Goal: Task Accomplishment & Management: Use online tool/utility

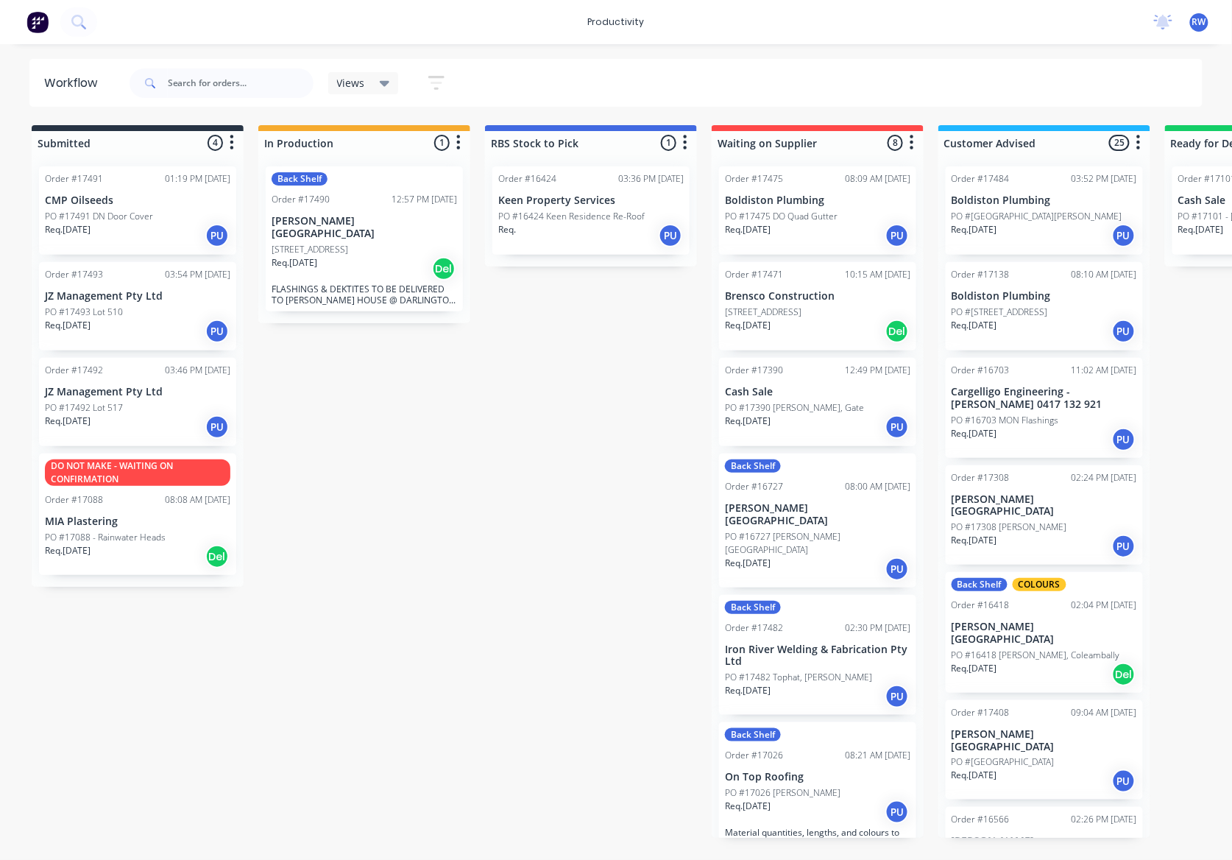
click at [127, 334] on div "Req. [DATE] PU" at bounding box center [138, 331] width 186 height 25
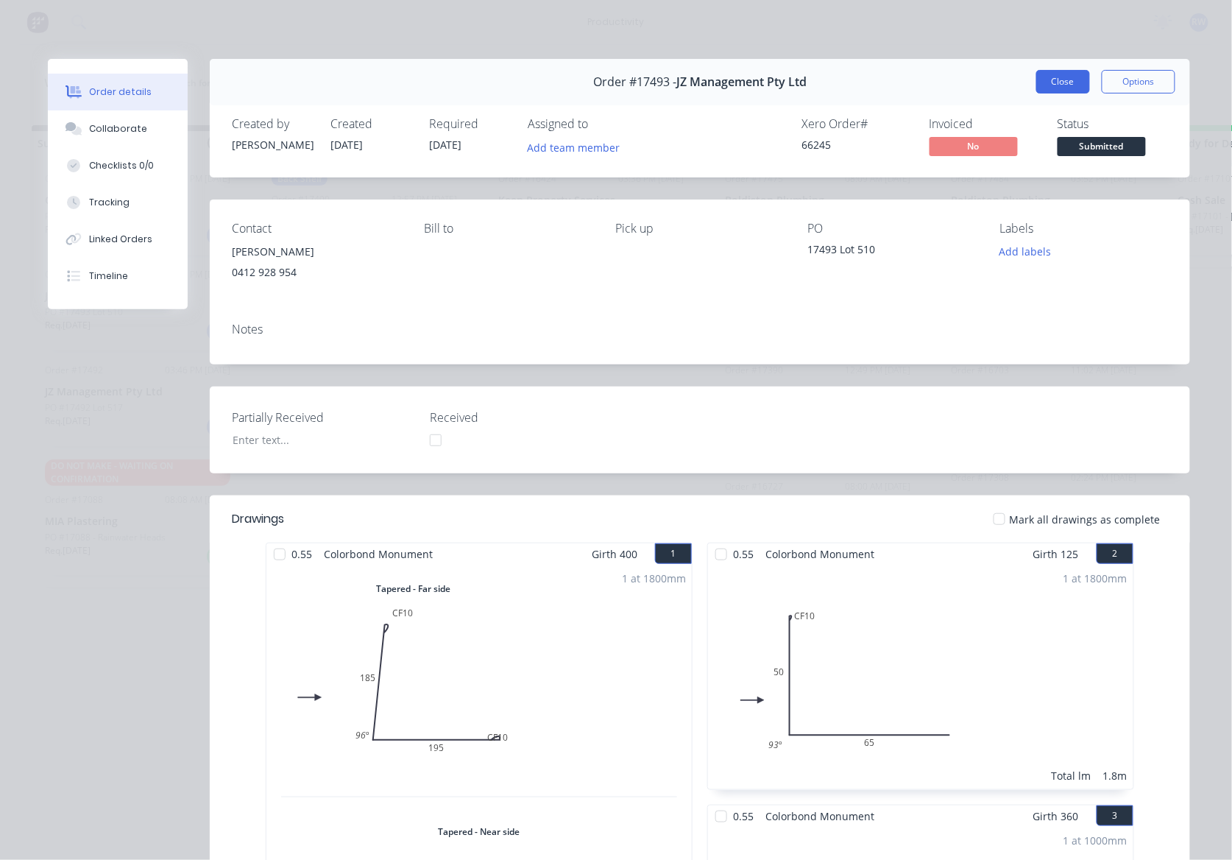
click at [1043, 82] on button "Close" at bounding box center [1064, 82] width 54 height 24
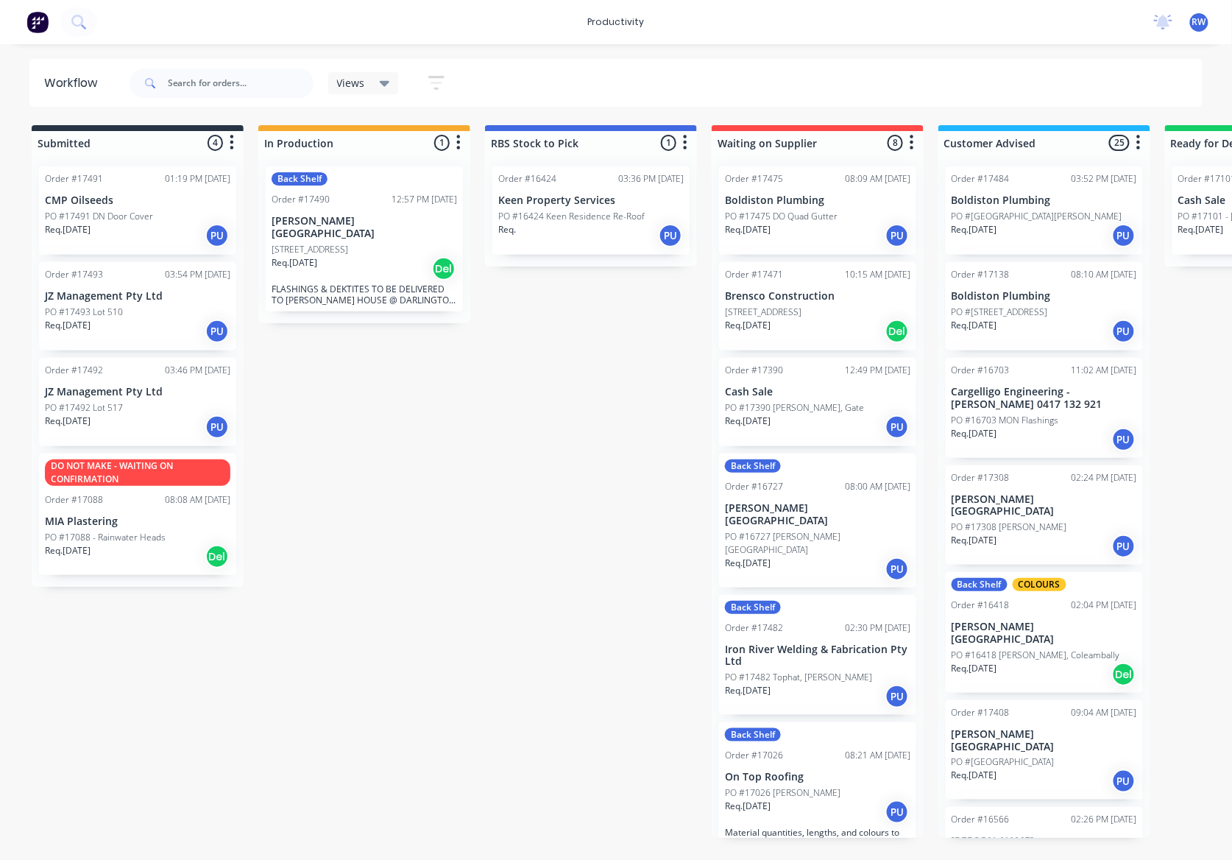
click at [145, 433] on div "Req. [DATE] PU" at bounding box center [138, 426] width 186 height 25
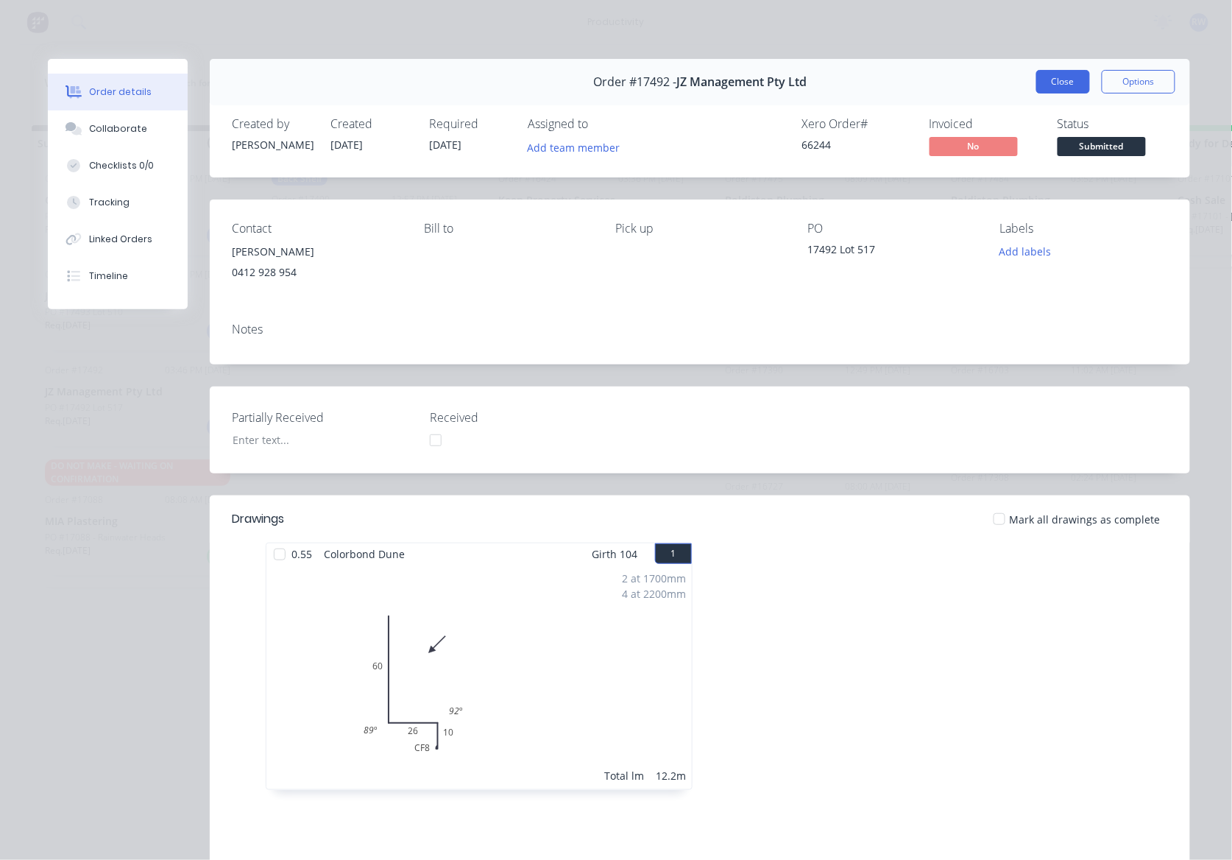
click at [1064, 88] on button "Close" at bounding box center [1064, 82] width 54 height 24
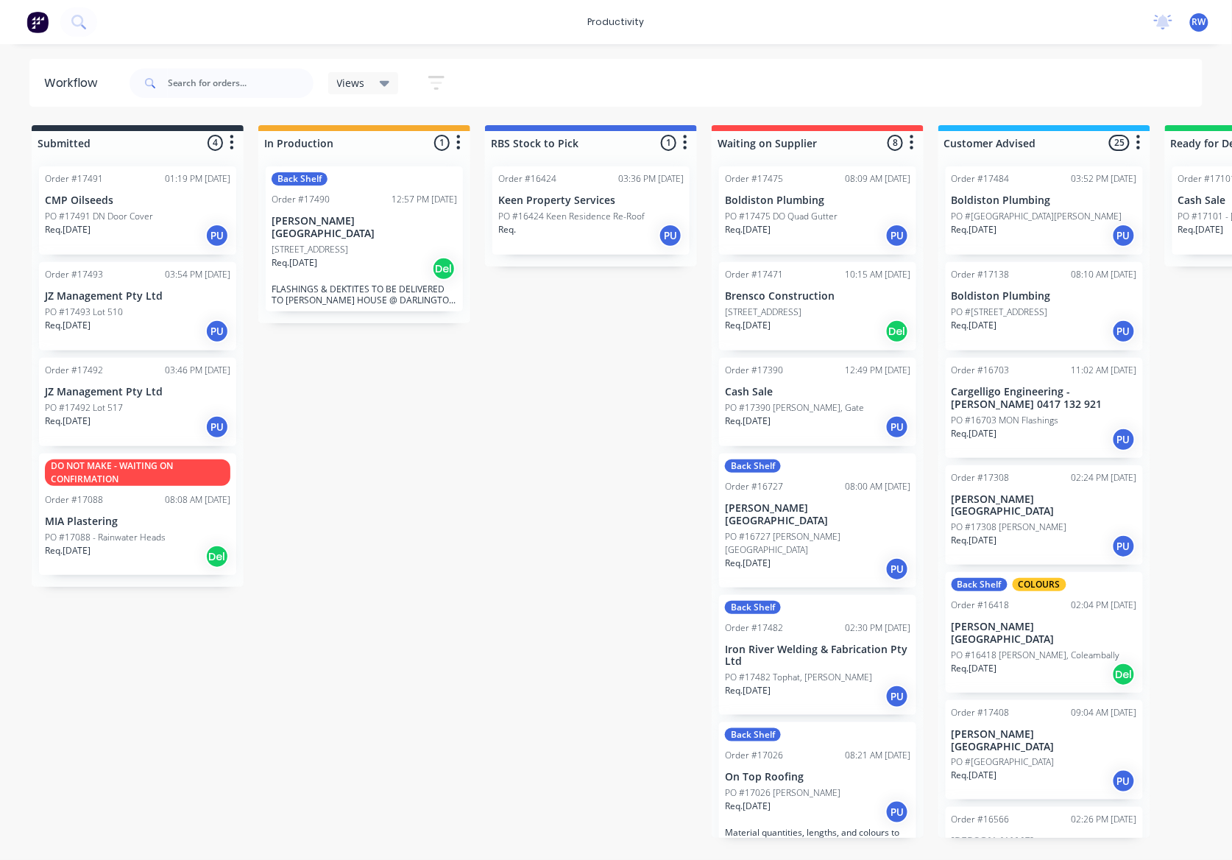
click at [119, 300] on p "JZ Management Pty Ltd" at bounding box center [138, 296] width 186 height 13
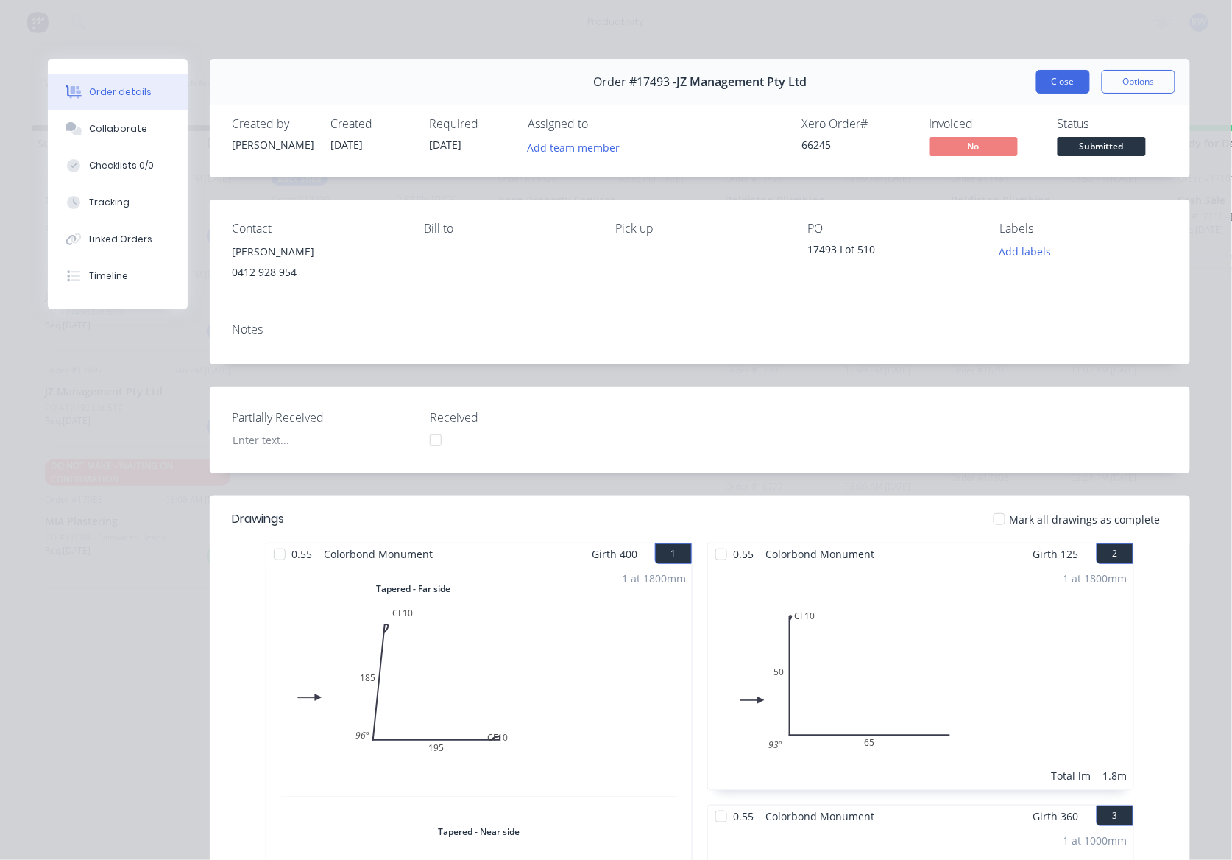
click at [1069, 84] on button "Close" at bounding box center [1064, 82] width 54 height 24
click at [157, 419] on div "Req. [DATE] PU" at bounding box center [138, 426] width 186 height 25
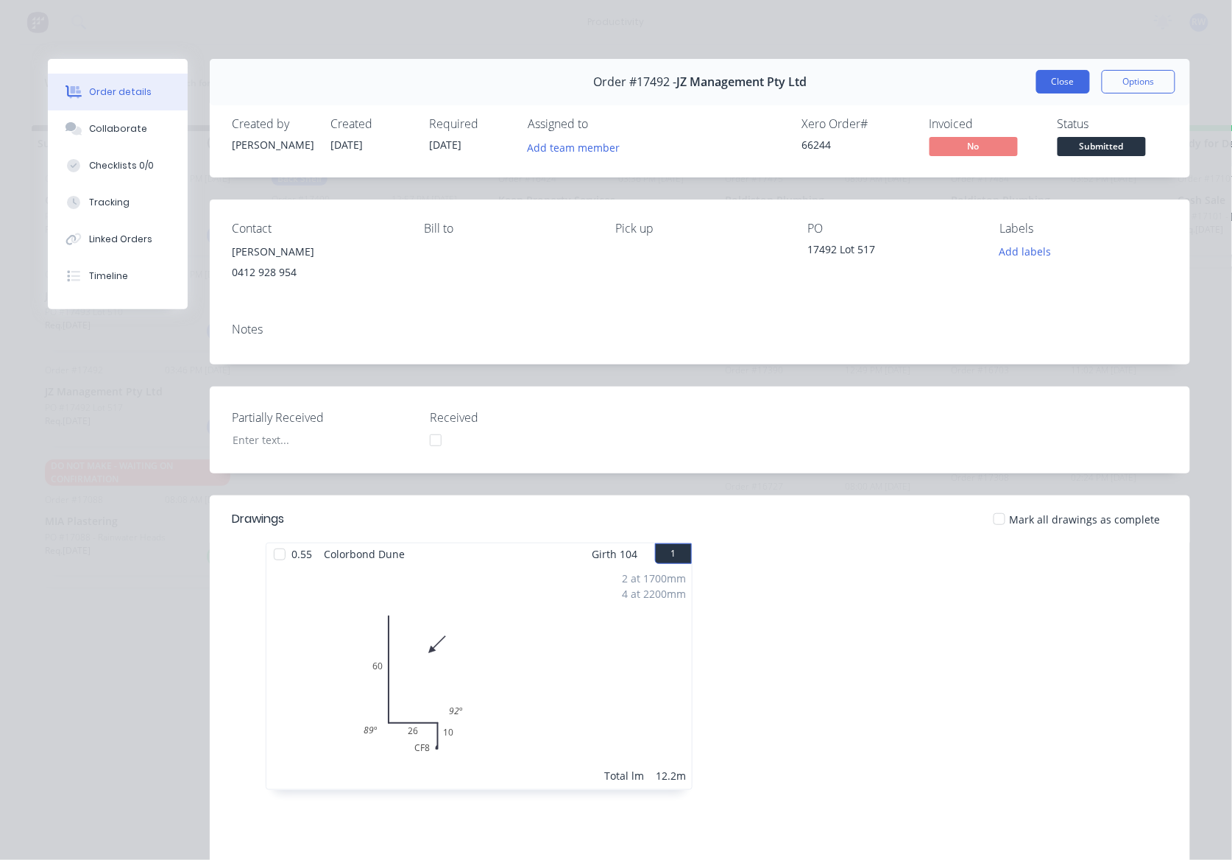
click at [1053, 77] on button "Close" at bounding box center [1064, 82] width 54 height 24
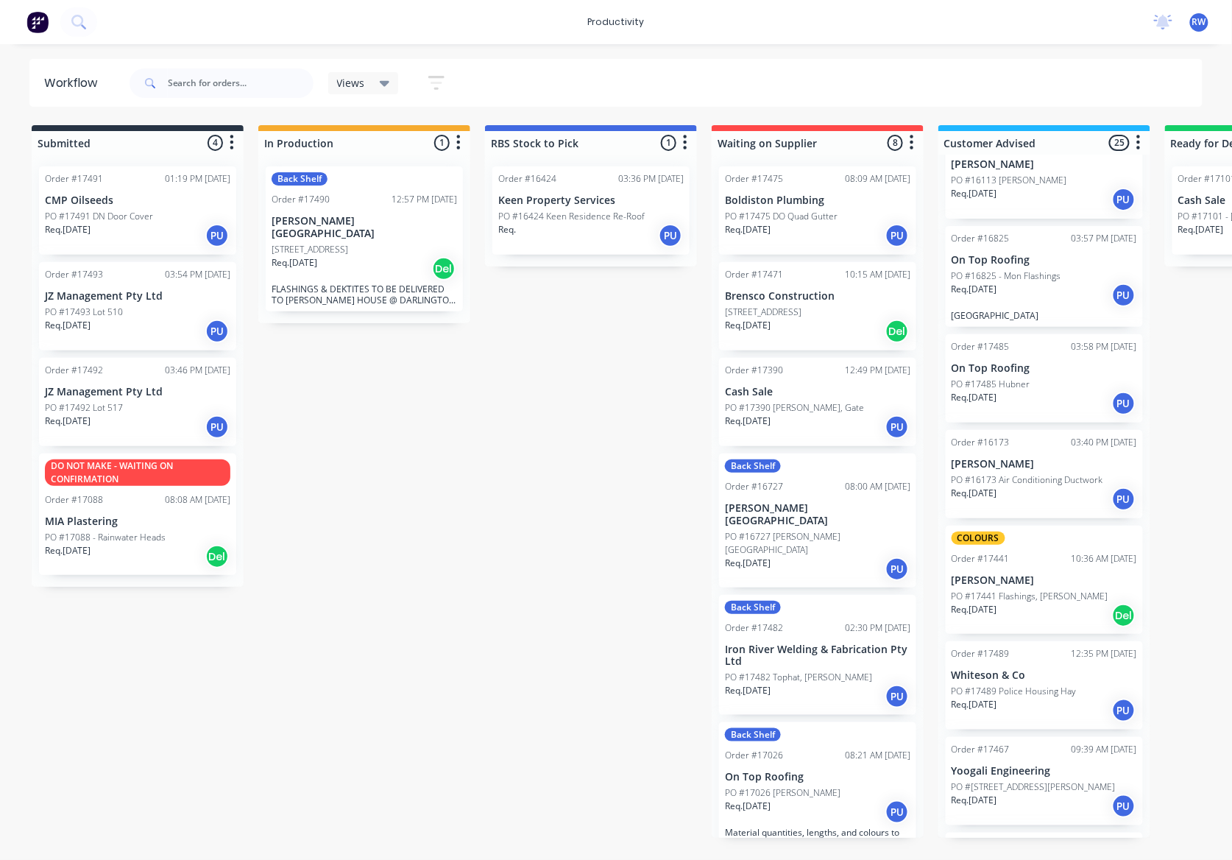
scroll to position [1824, 0]
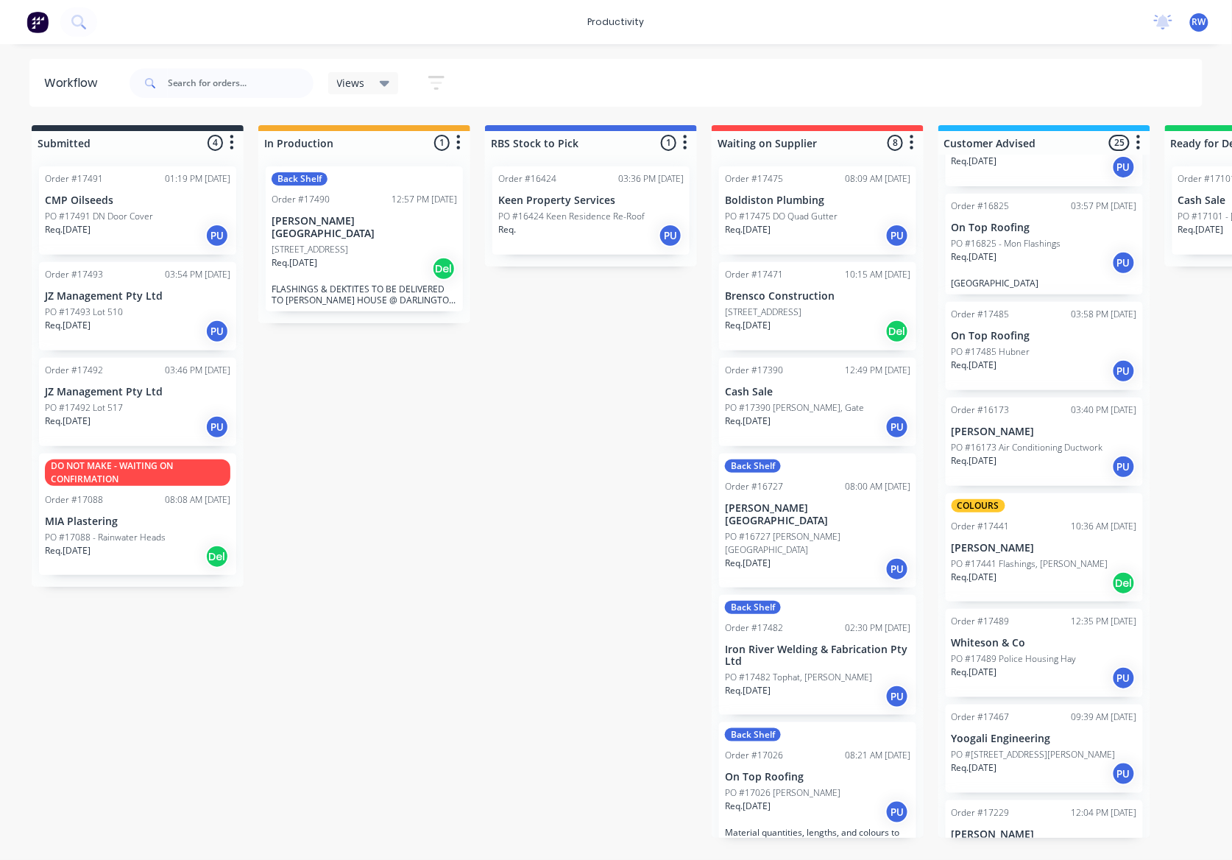
click at [1028, 666] on div "Req. [DATE] PU" at bounding box center [1045, 678] width 186 height 25
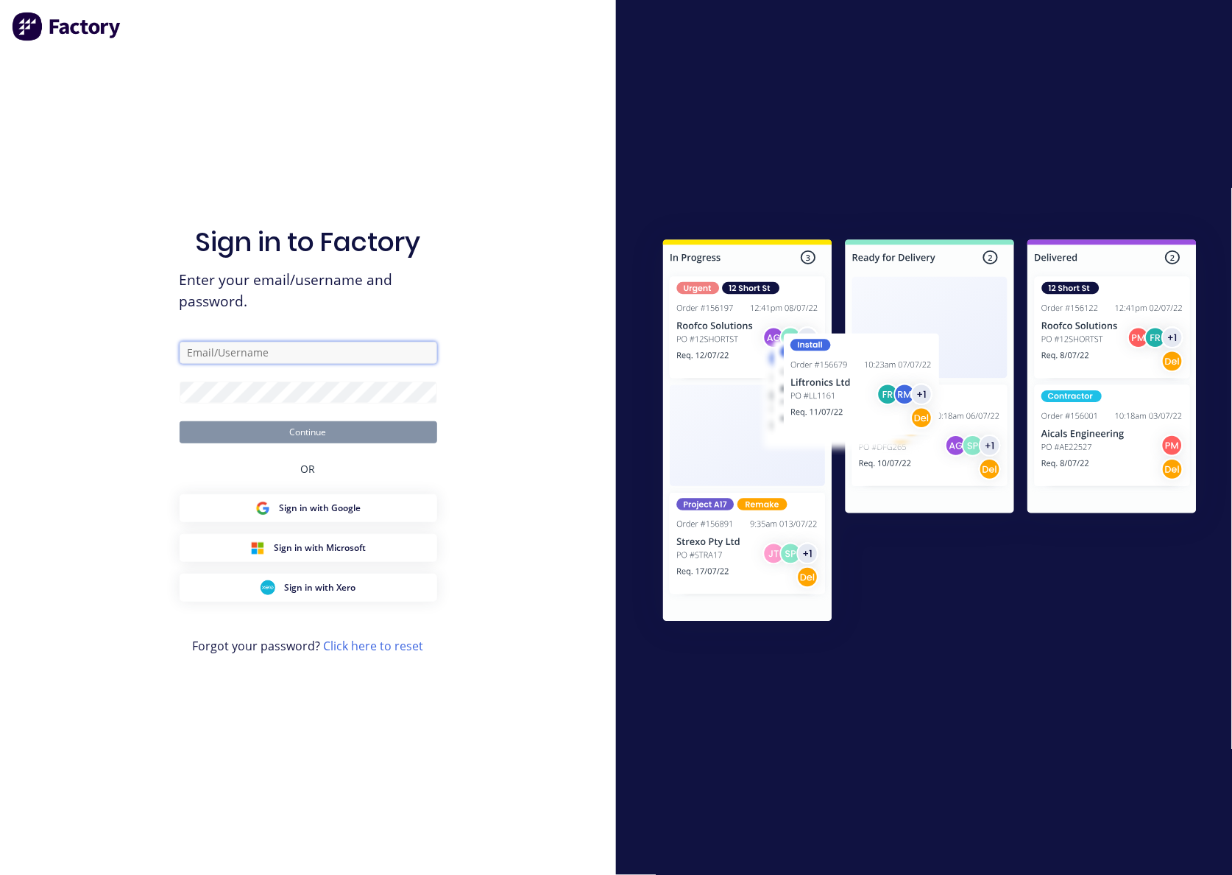
type input "[EMAIL_ADDRESS][DOMAIN_NAME]"
click at [366, 433] on button "Continue" at bounding box center [309, 432] width 258 height 22
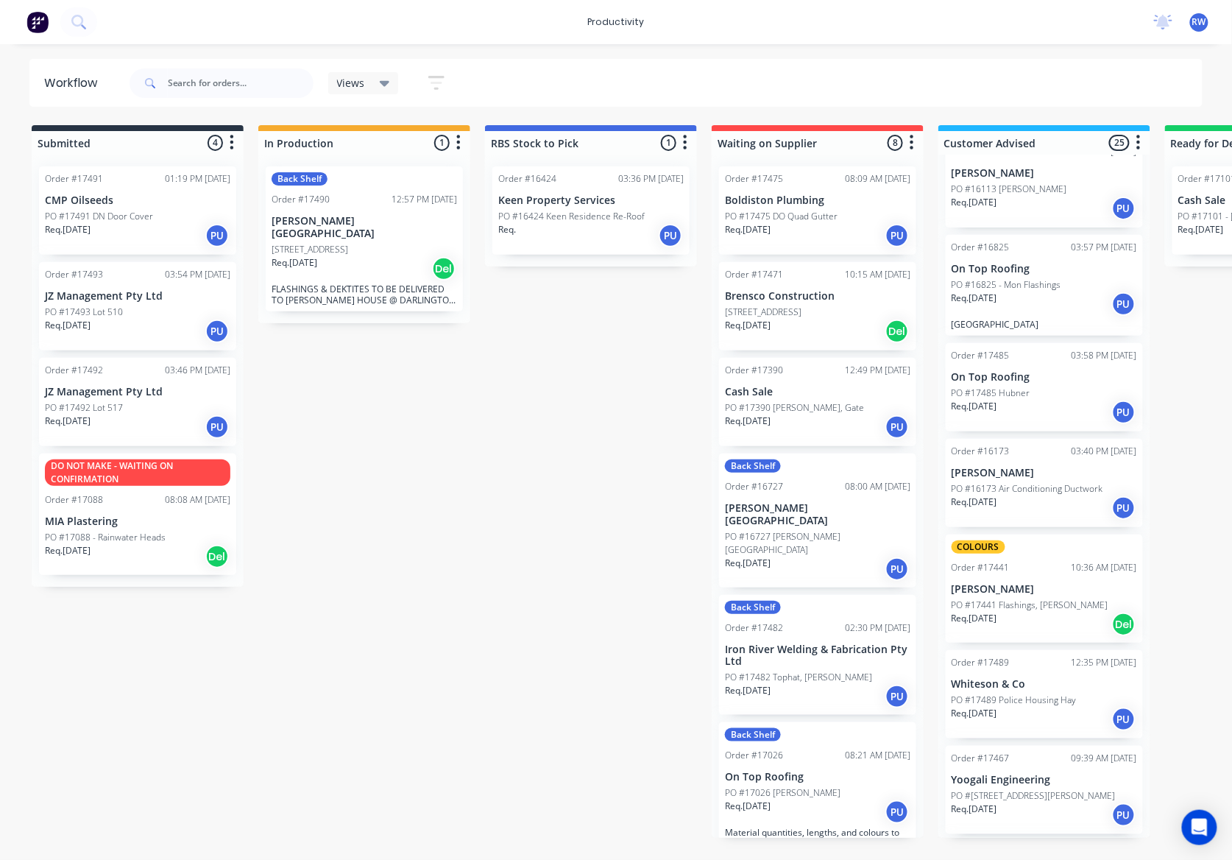
scroll to position [1824, 0]
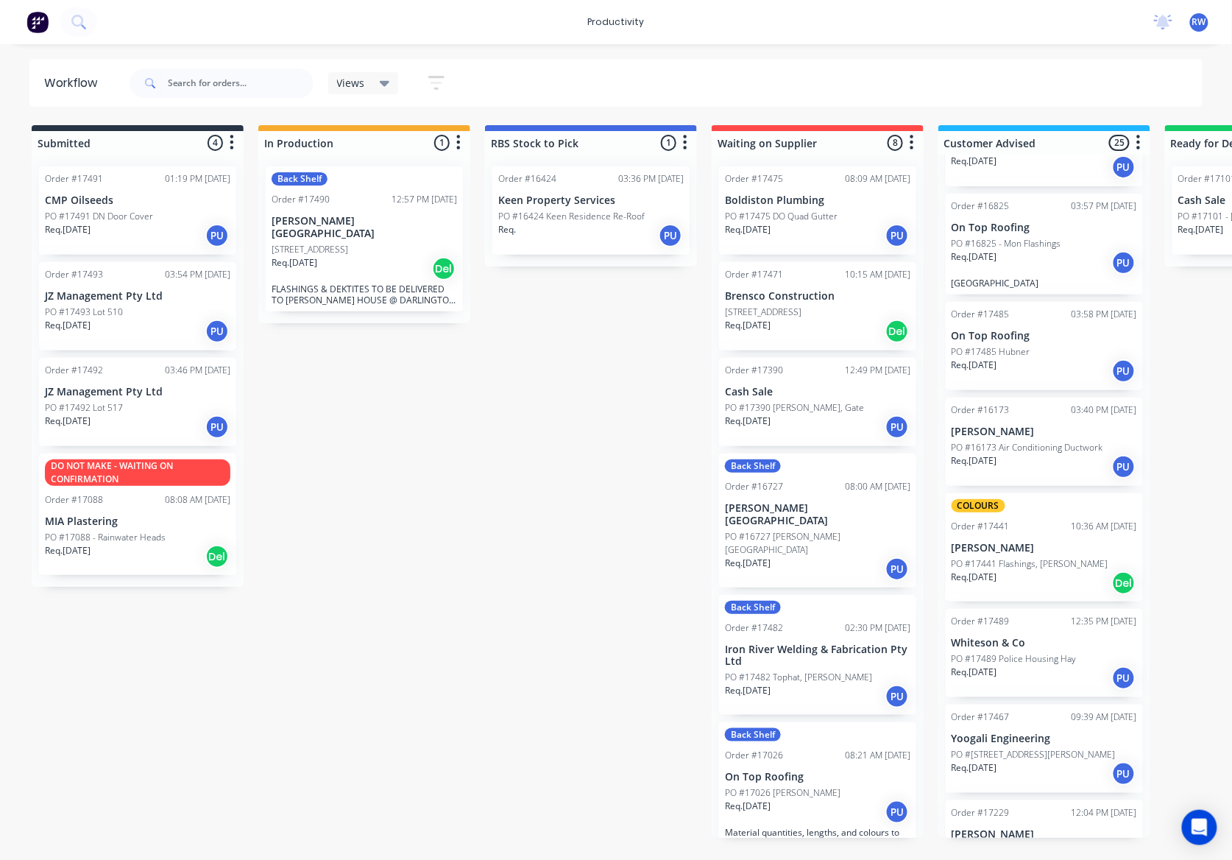
click at [998, 666] on p "Req. [DATE]" at bounding box center [975, 672] width 46 height 13
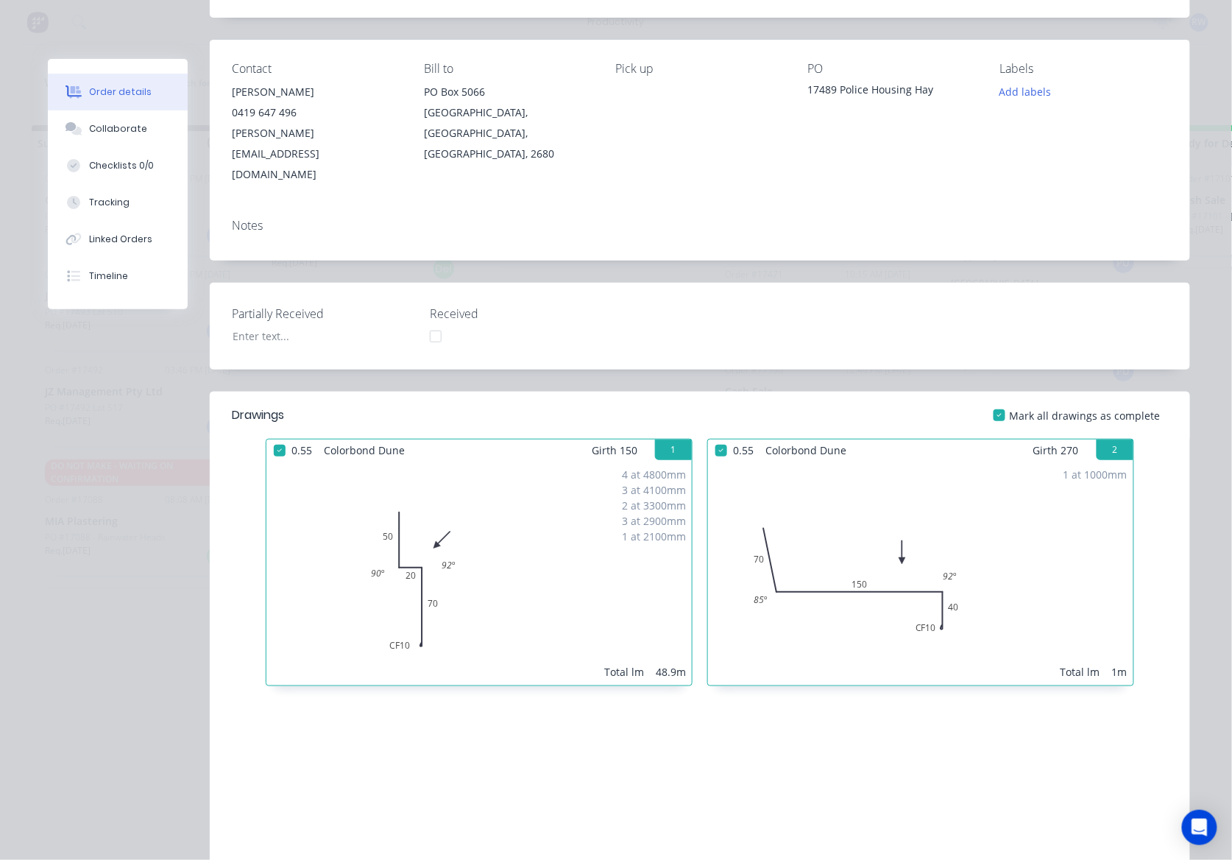
scroll to position [0, 0]
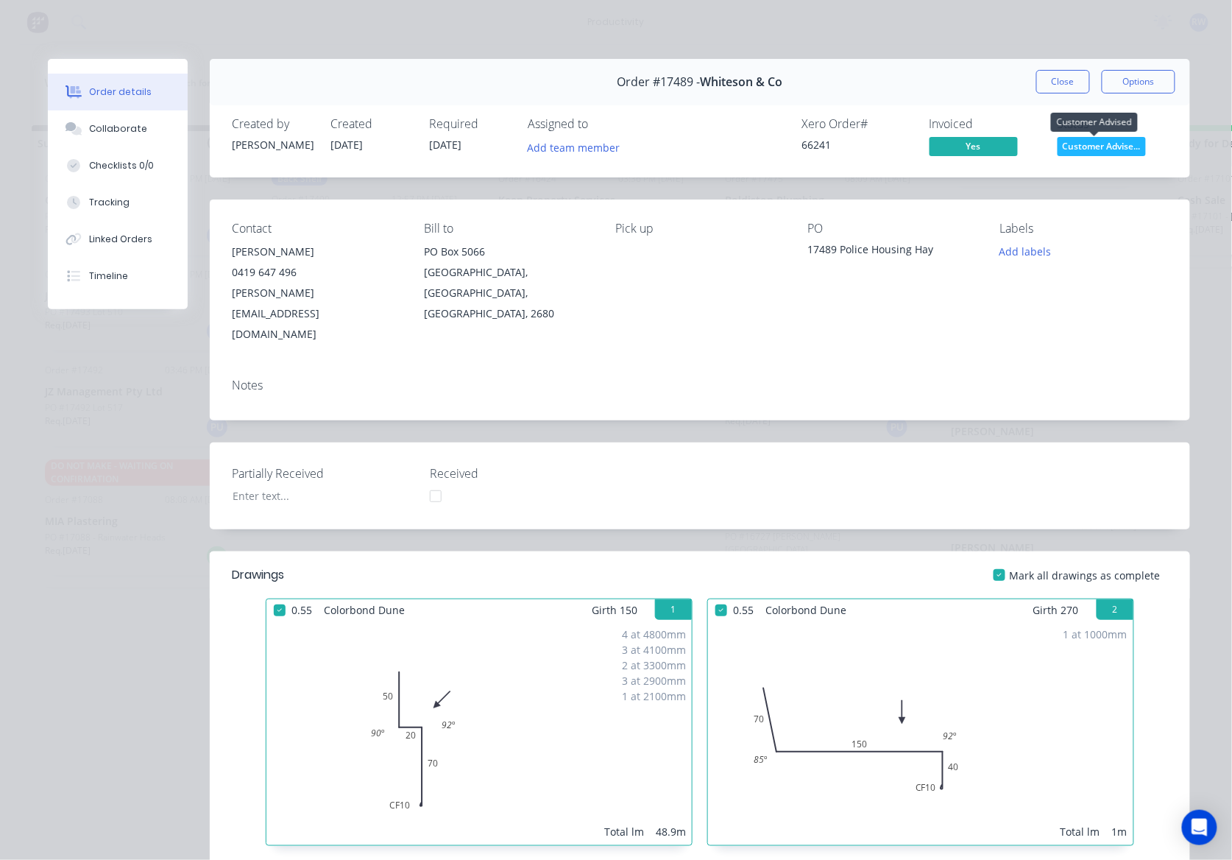
click at [1101, 151] on span "Customer Advise..." at bounding box center [1102, 146] width 88 height 18
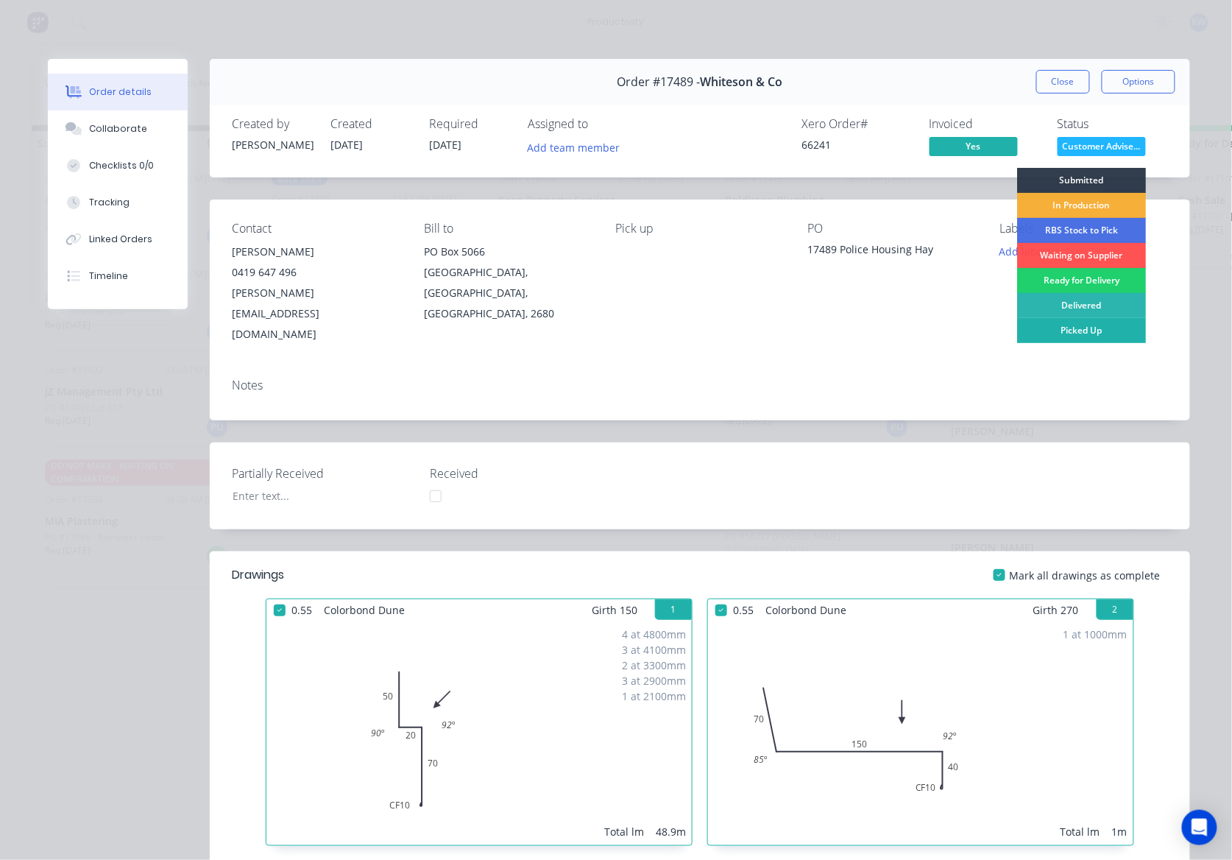
click at [1063, 330] on div "Picked Up" at bounding box center [1081, 330] width 129 height 25
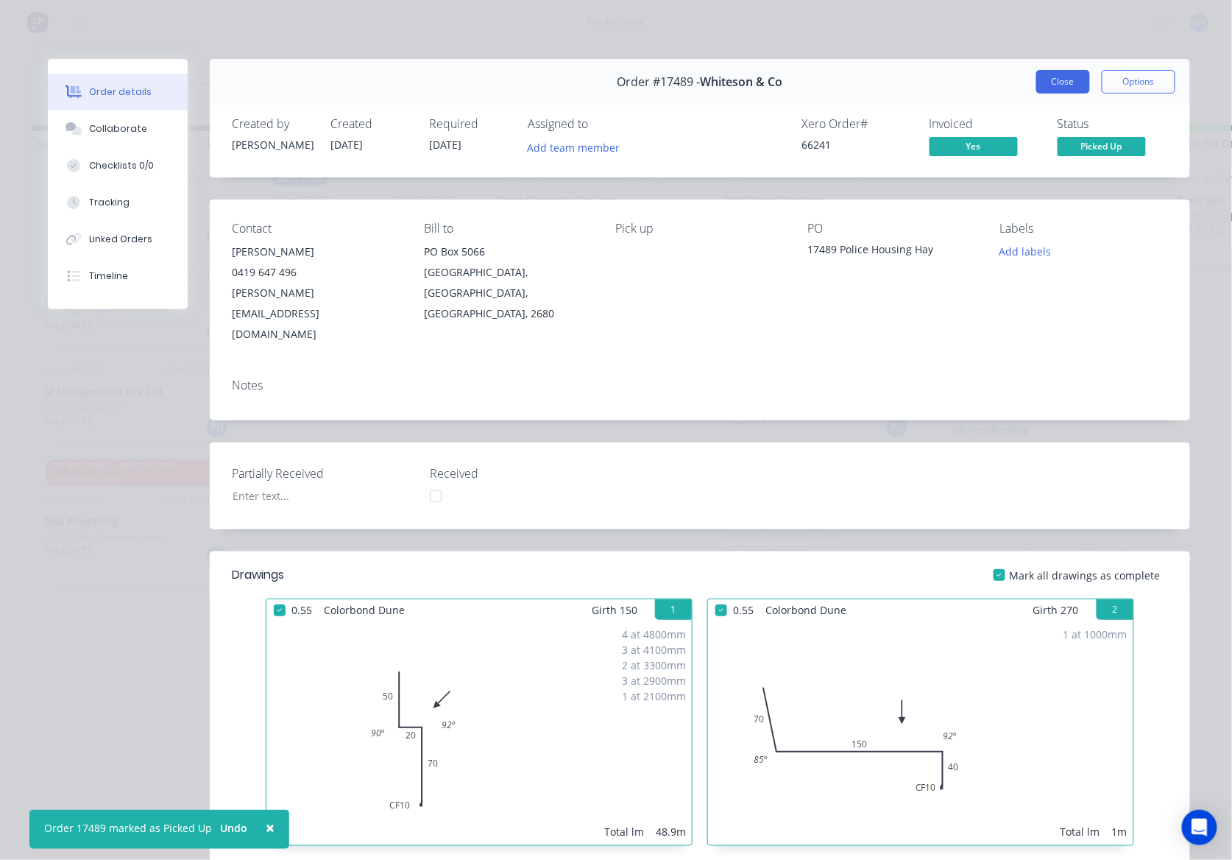
click at [1066, 80] on button "Close" at bounding box center [1064, 82] width 54 height 24
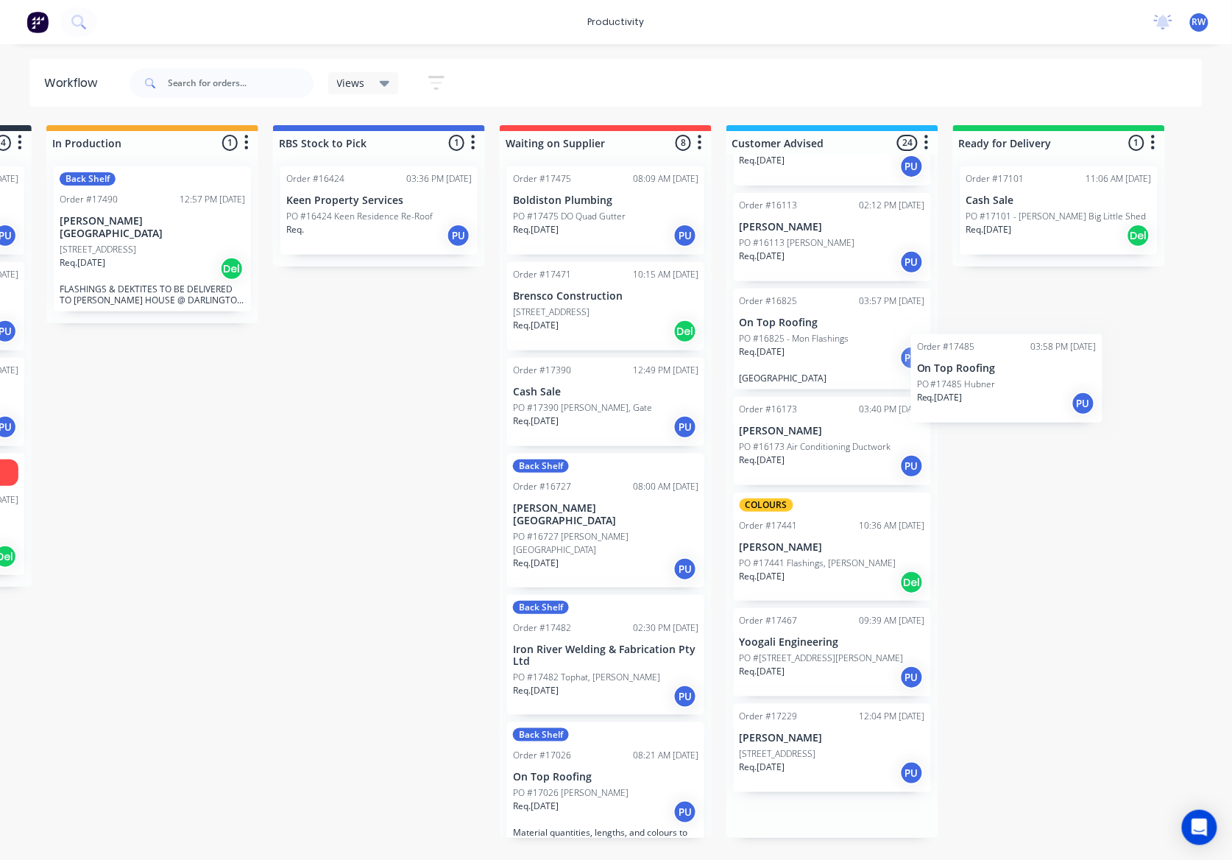
scroll to position [0, 230]
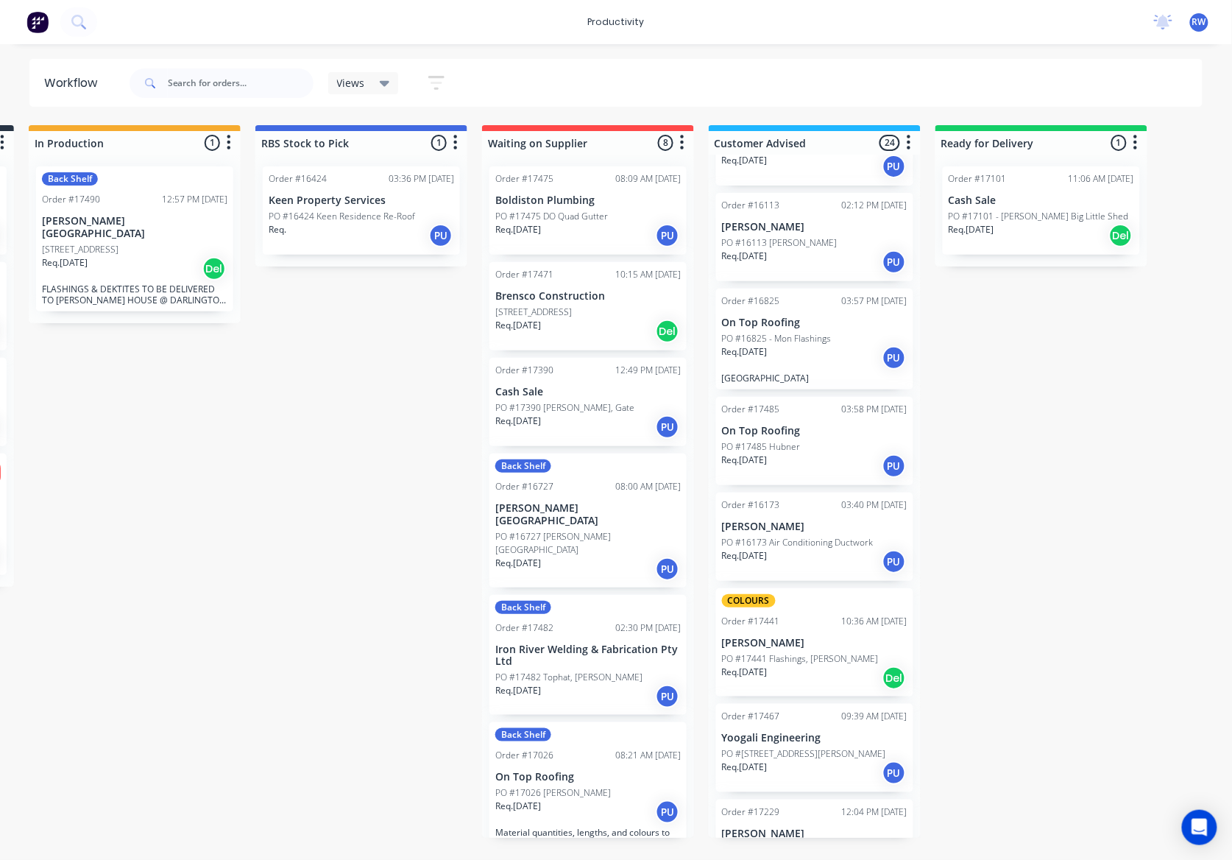
drag, startPoint x: 1025, startPoint y: 412, endPoint x: 792, endPoint y: 411, distance: 232.6
click at [792, 454] on div "Req. [DATE] PU" at bounding box center [815, 466] width 186 height 25
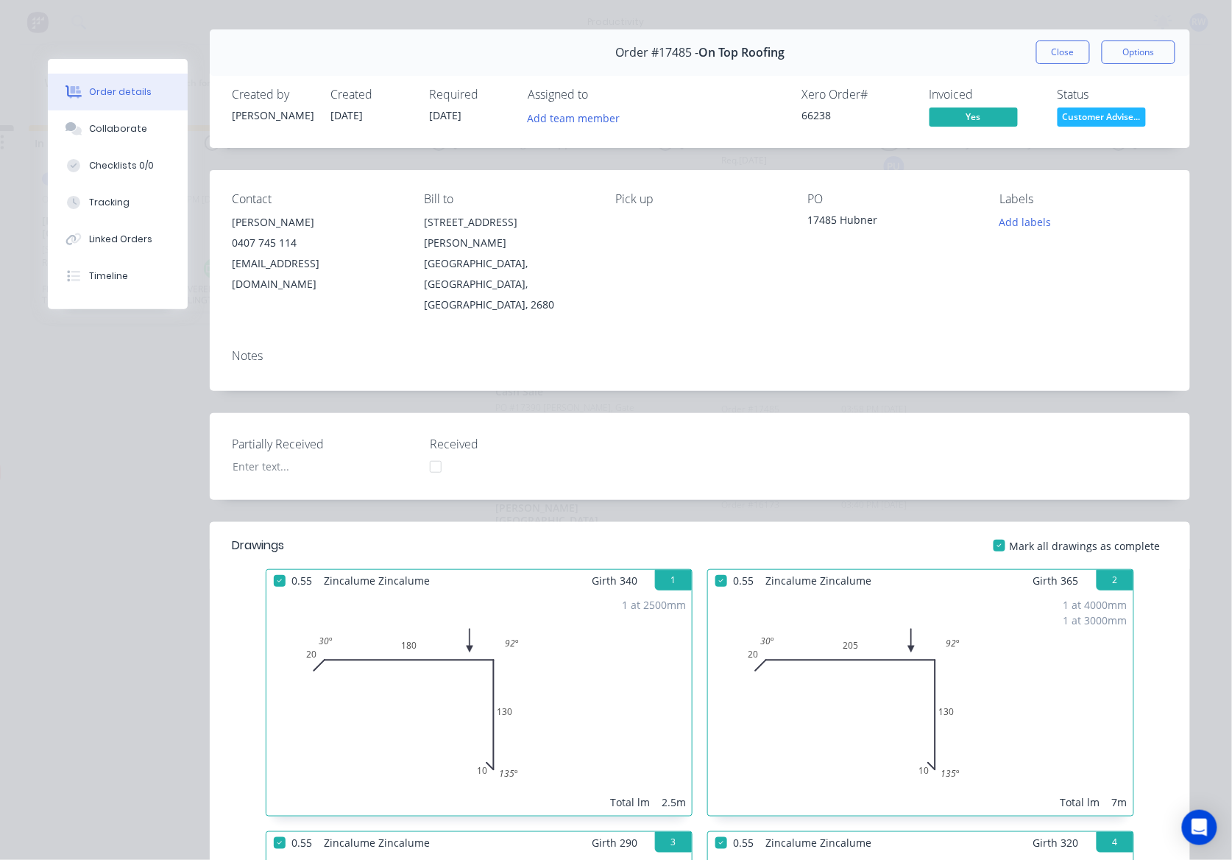
scroll to position [0, 0]
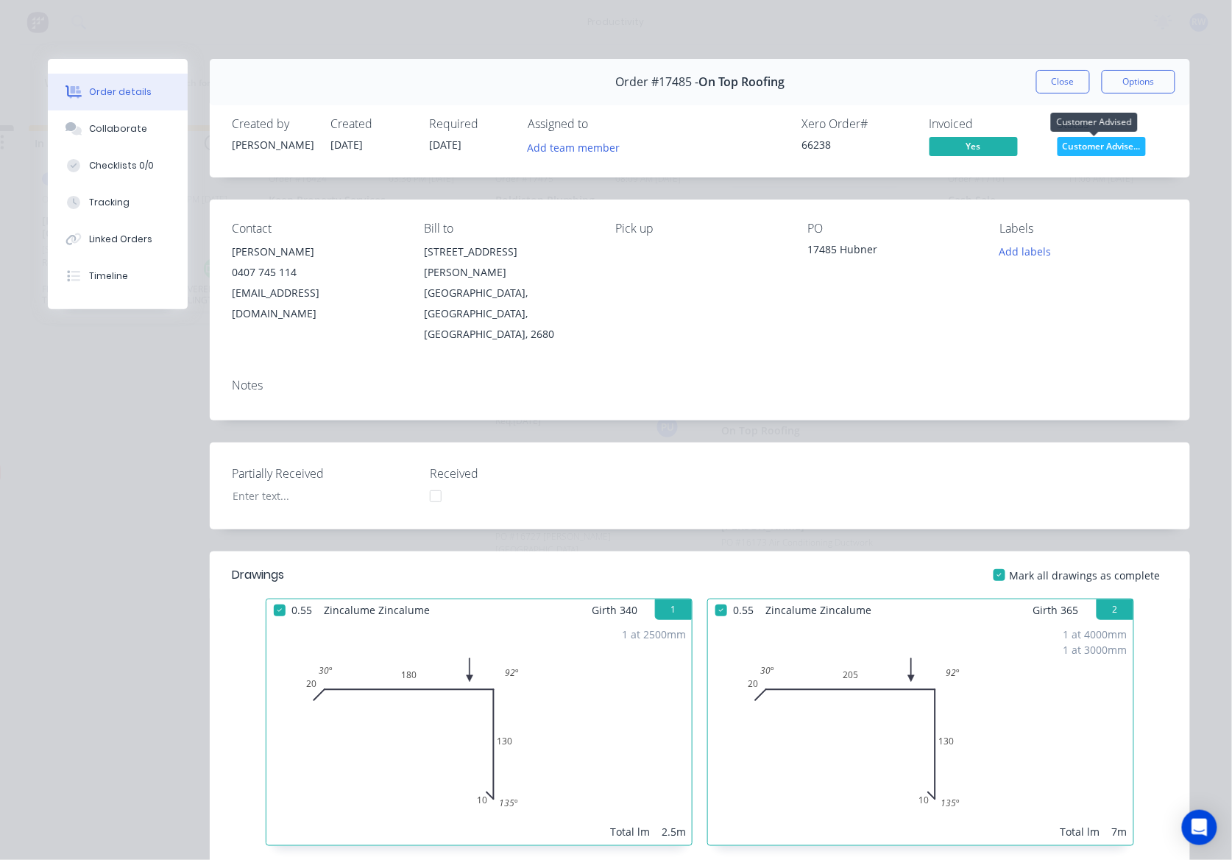
click at [1078, 142] on span "Customer Advise..." at bounding box center [1102, 146] width 88 height 18
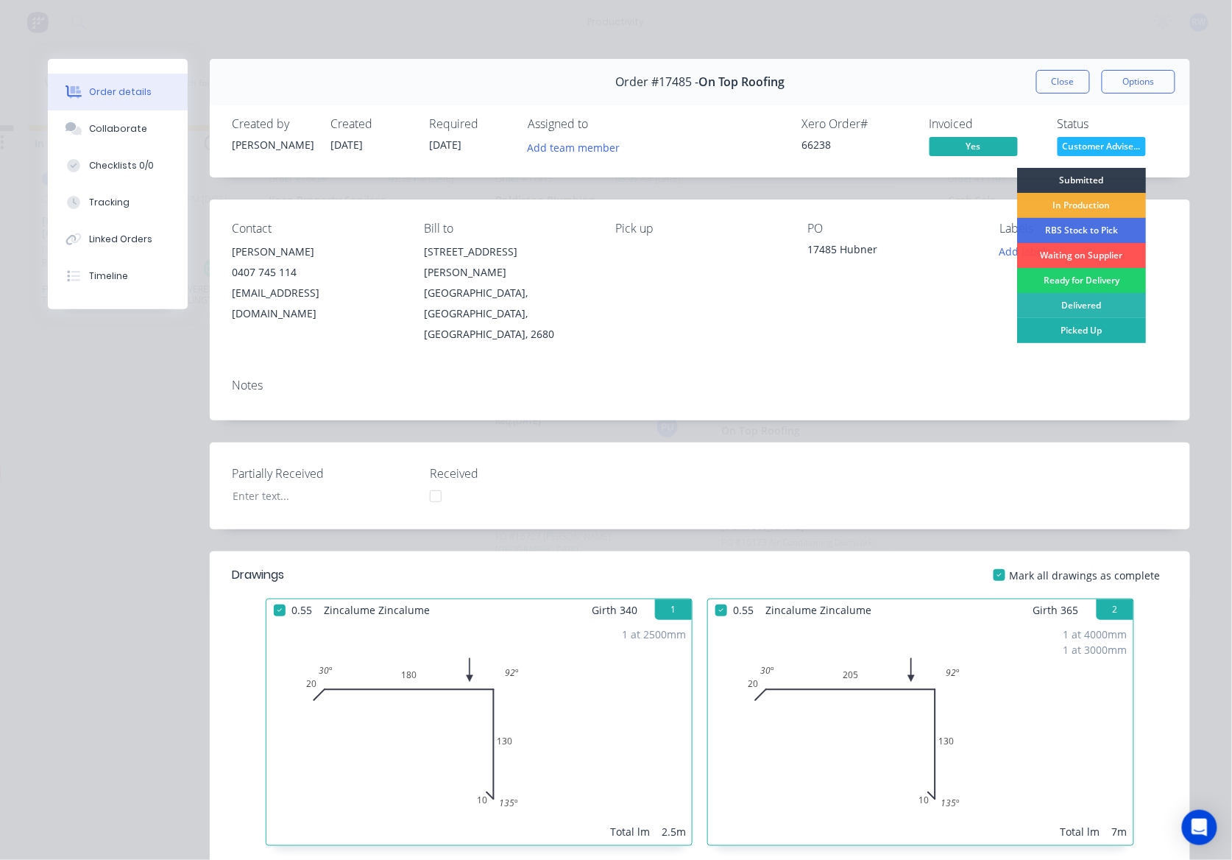
click at [1081, 334] on div "Picked Up" at bounding box center [1081, 330] width 129 height 25
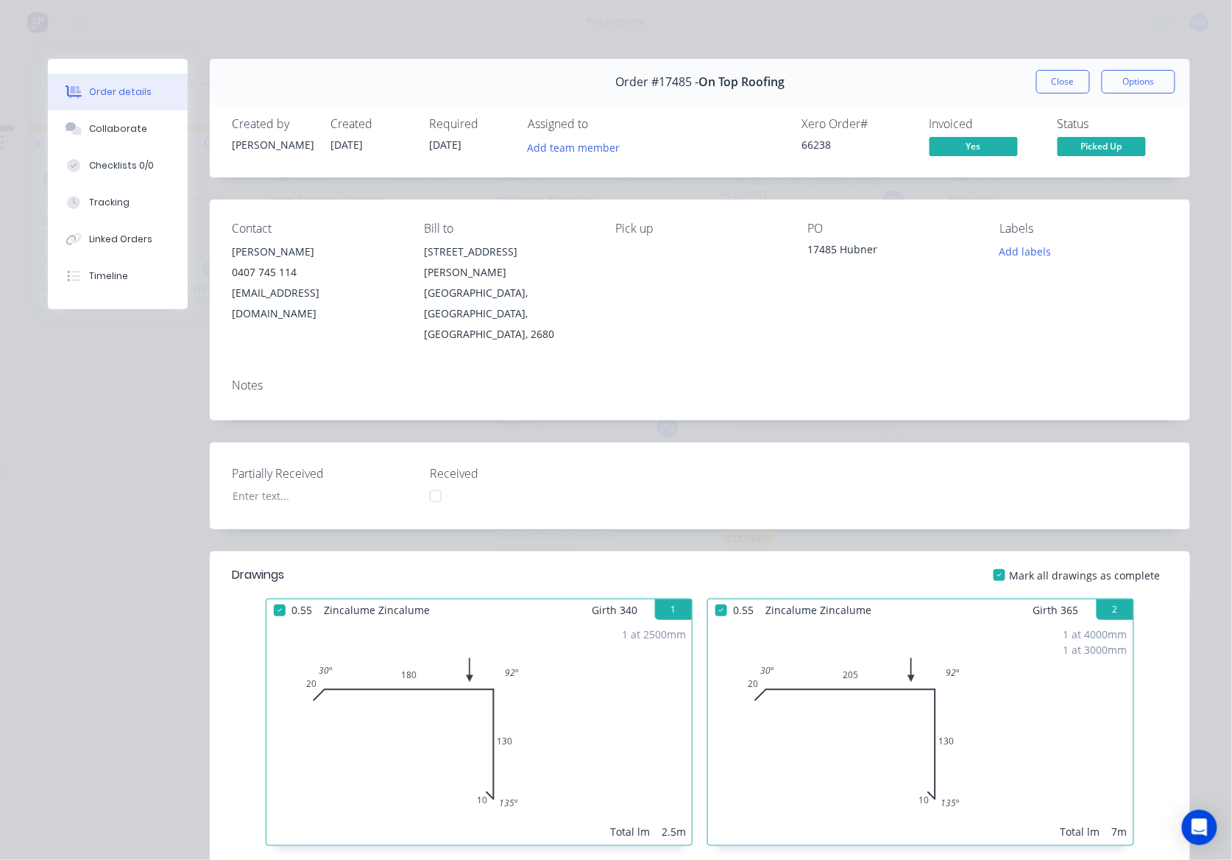
scroll to position [1633, 0]
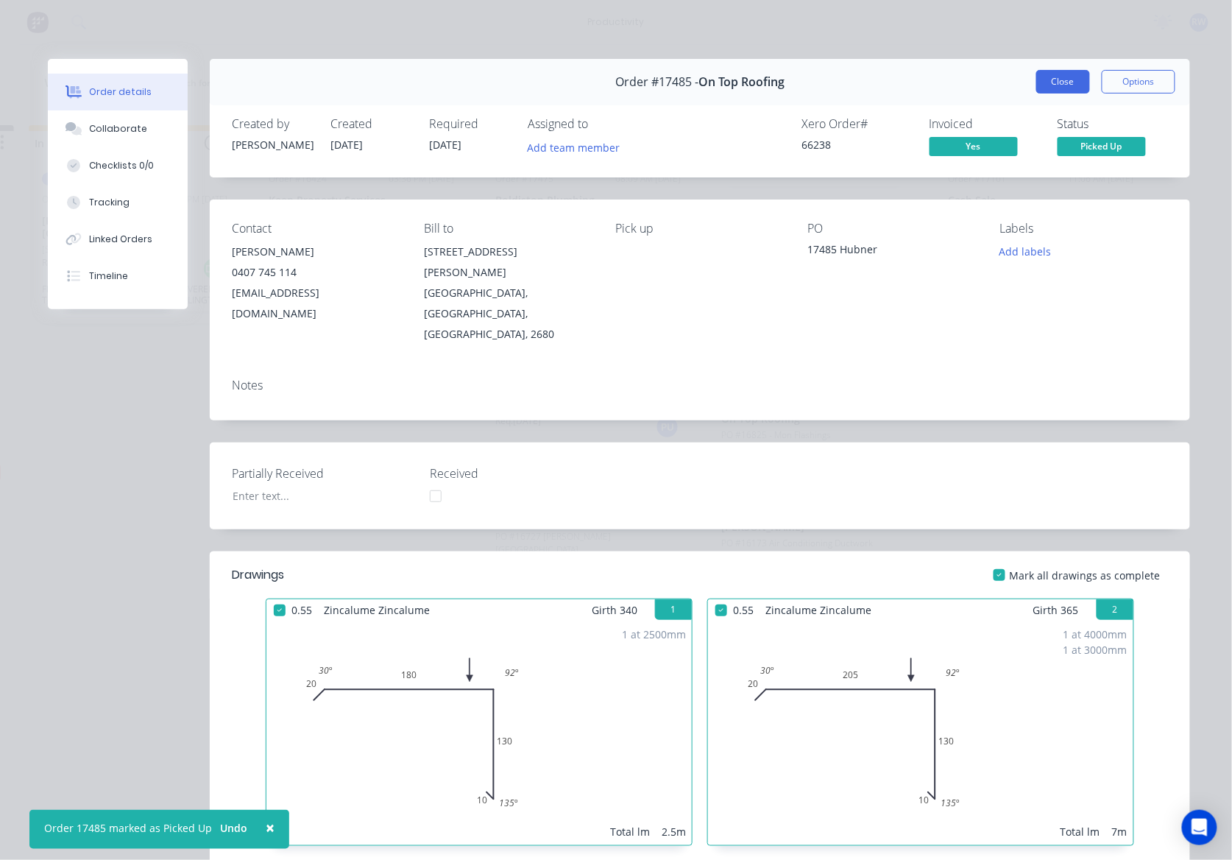
click at [1037, 87] on button "Close" at bounding box center [1064, 82] width 54 height 24
